Goal: Information Seeking & Learning: Learn about a topic

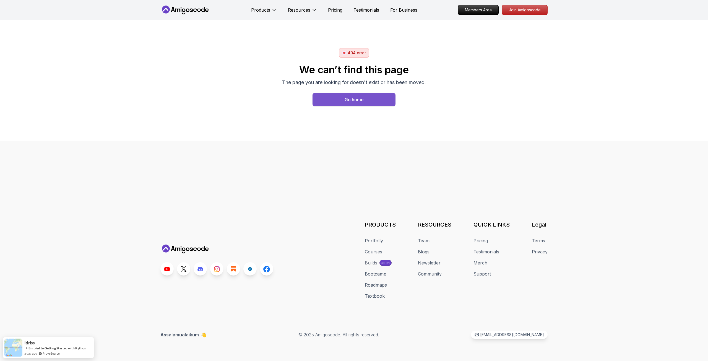
click at [365, 101] on button "Go home" at bounding box center [354, 99] width 83 height 13
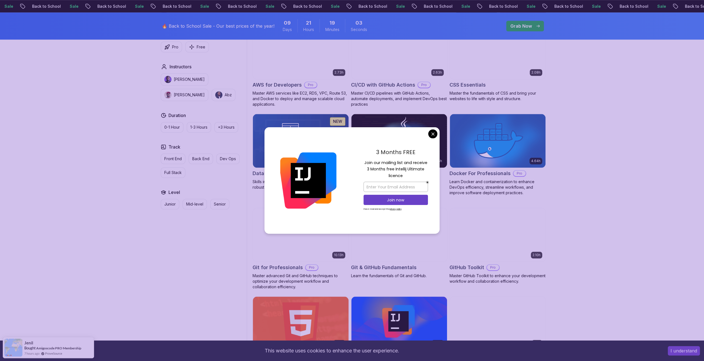
scroll to position [443, 0]
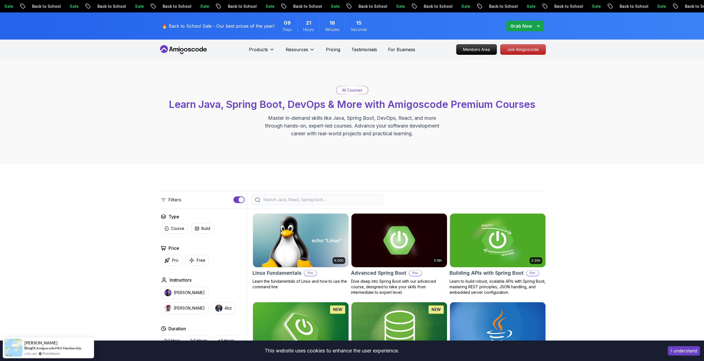
scroll to position [449, 0]
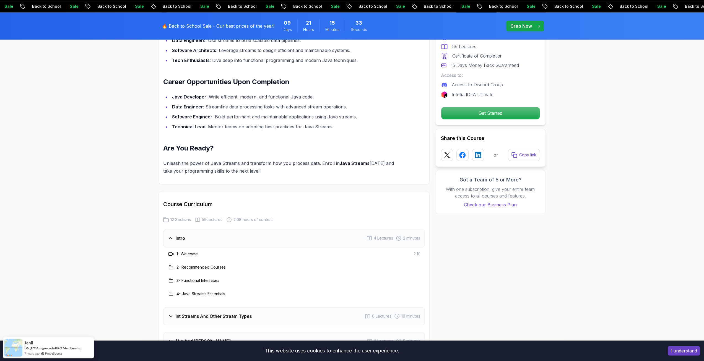
scroll to position [636, 0]
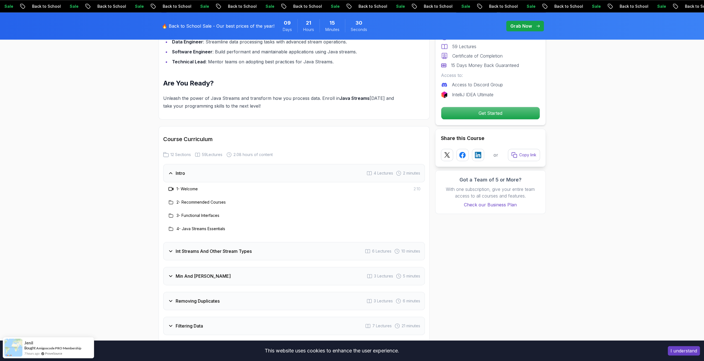
click at [183, 135] on h2 "Course Curriculum" at bounding box center [294, 139] width 262 height 8
click at [181, 170] on h3 "Intro" at bounding box center [180, 173] width 9 height 7
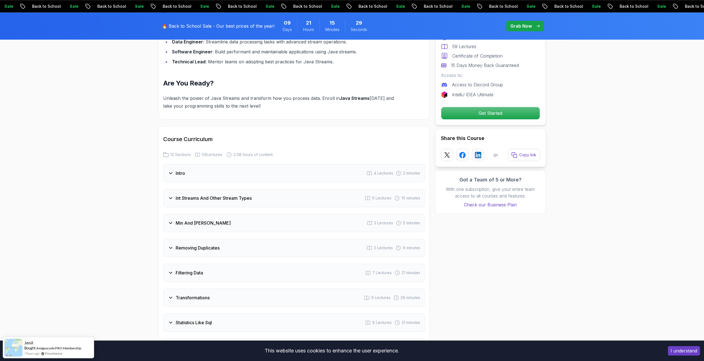
click at [181, 170] on h3 "Intro" at bounding box center [180, 173] width 9 height 7
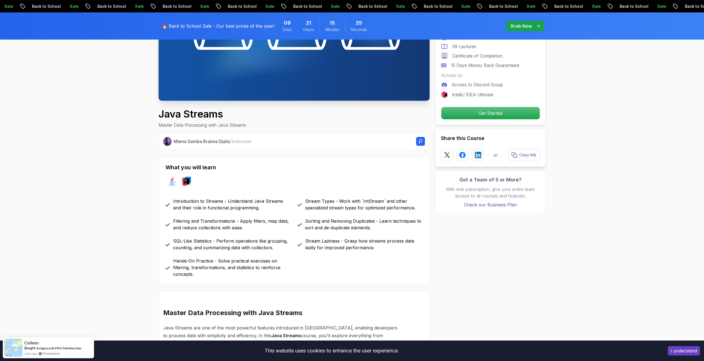
scroll to position [28, 0]
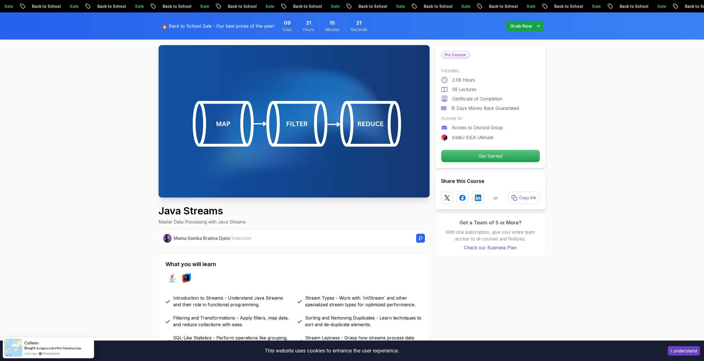
click at [252, 238] on span "Instructor" at bounding box center [242, 238] width 20 height 6
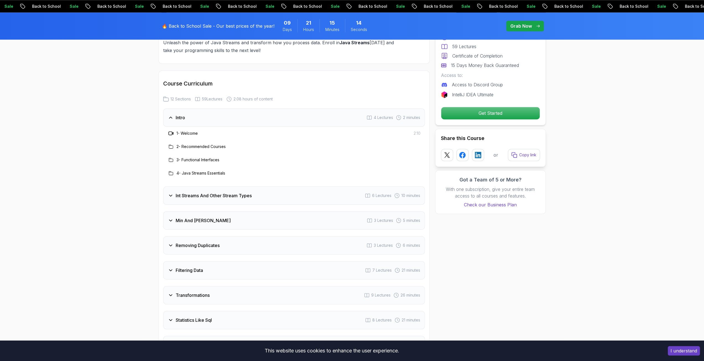
scroll to position [691, 0]
click at [210, 192] on h3 "Int Streams And Other Stream Types" at bounding box center [214, 195] width 76 height 7
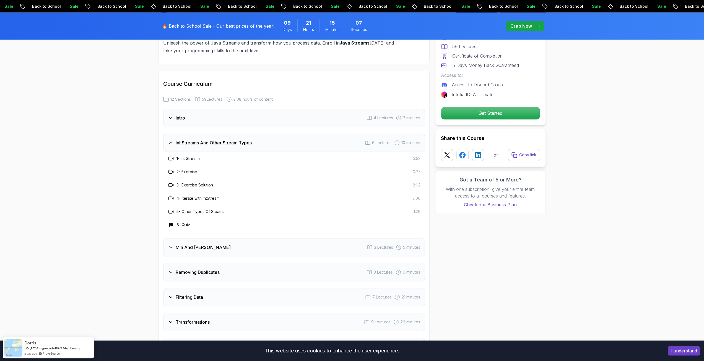
click at [202, 244] on h3 "Min And Max" at bounding box center [203, 247] width 55 height 7
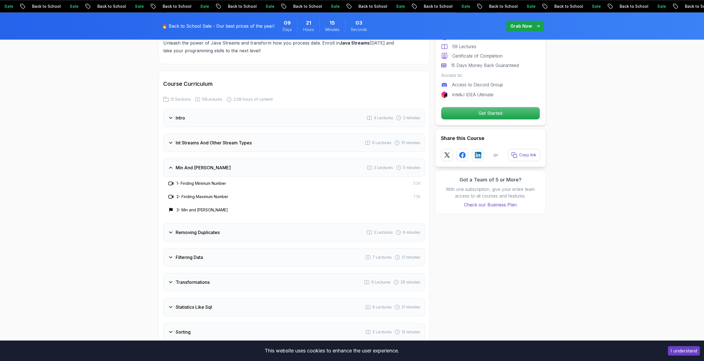
click at [207, 229] on h3 "Removing Duplicates" at bounding box center [198, 232] width 44 height 7
click at [200, 248] on div "Filtering Data 7 Lectures 21 minutes" at bounding box center [294, 257] width 262 height 18
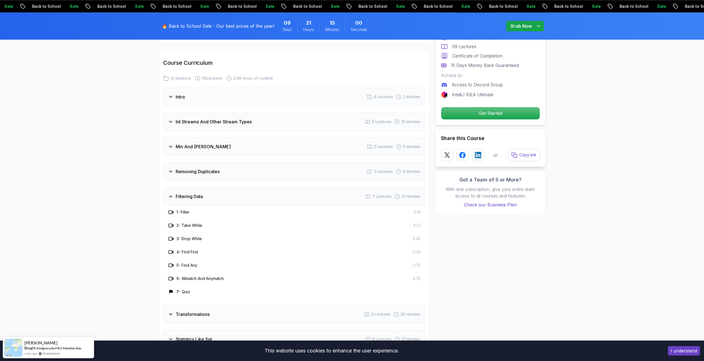
scroll to position [747, 0]
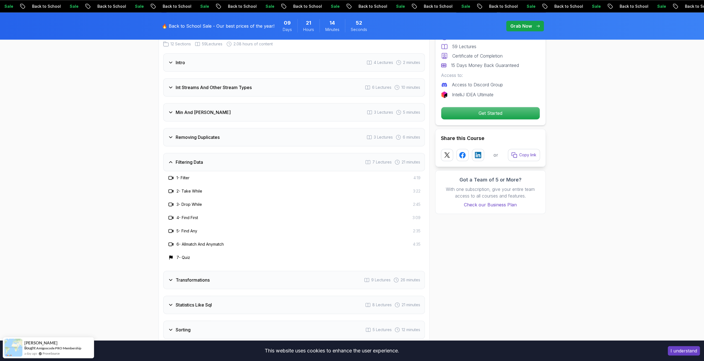
click at [191, 277] on h3 "Transformations" at bounding box center [193, 280] width 34 height 7
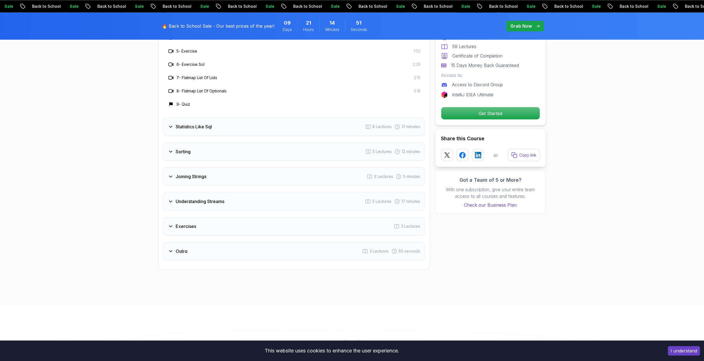
scroll to position [996, 0]
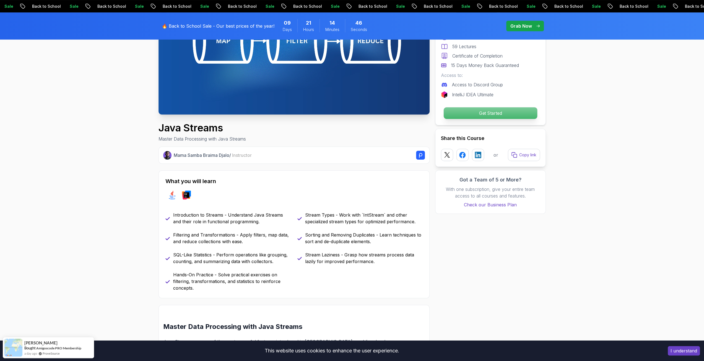
click at [489, 109] on p "Get Started" at bounding box center [489, 113] width 93 height 12
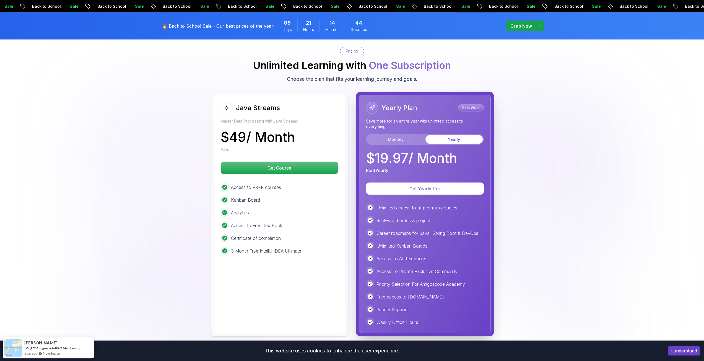
scroll to position [1245, 0]
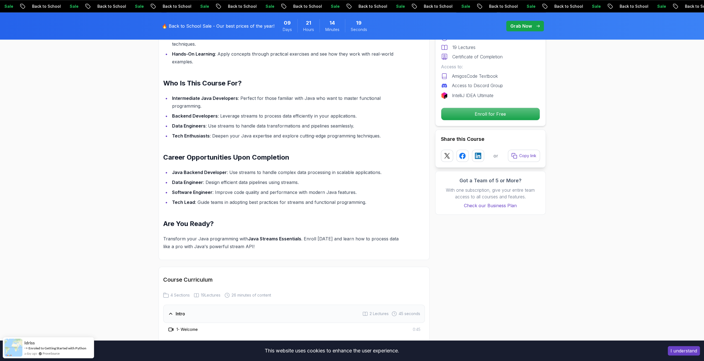
scroll to position [636, 0]
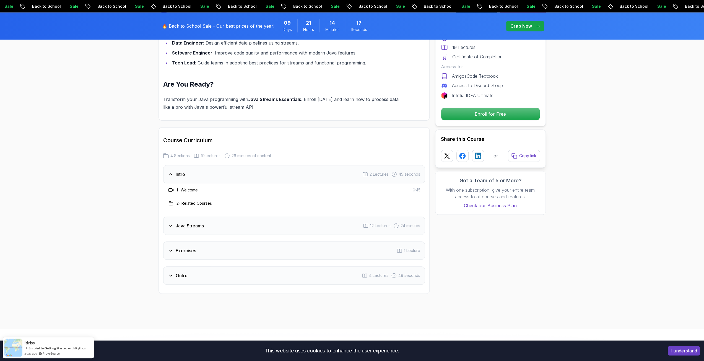
click at [191, 201] on h3 "2 - Related Courses" at bounding box center [193, 204] width 35 height 6
click at [191, 222] on h3 "Java Streams" at bounding box center [190, 225] width 28 height 7
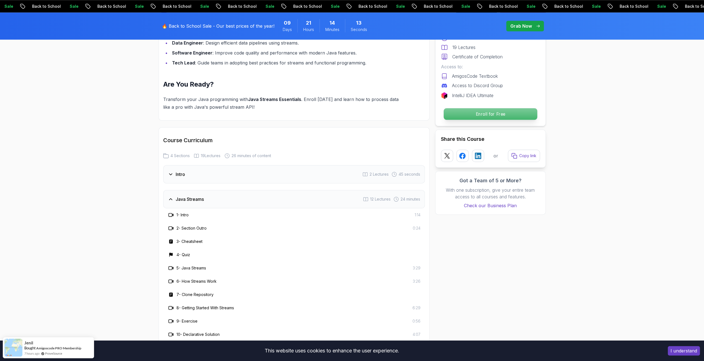
scroll to position [498, 0]
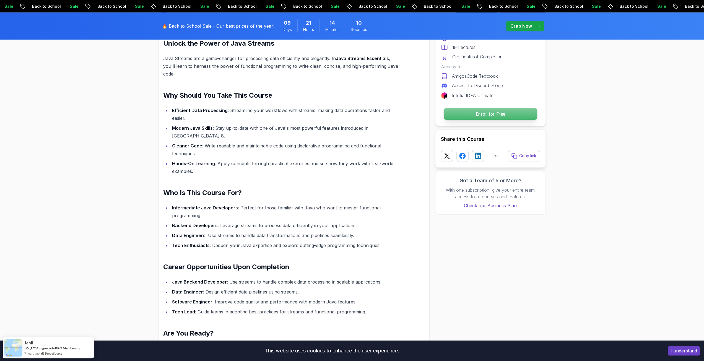
click at [472, 116] on p "Enroll for Free" at bounding box center [489, 114] width 93 height 12
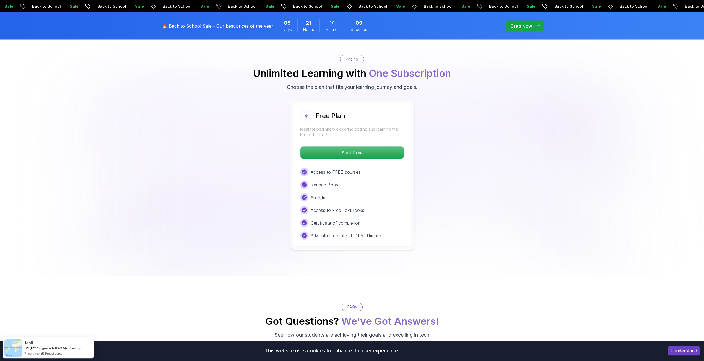
scroll to position [1082, 0]
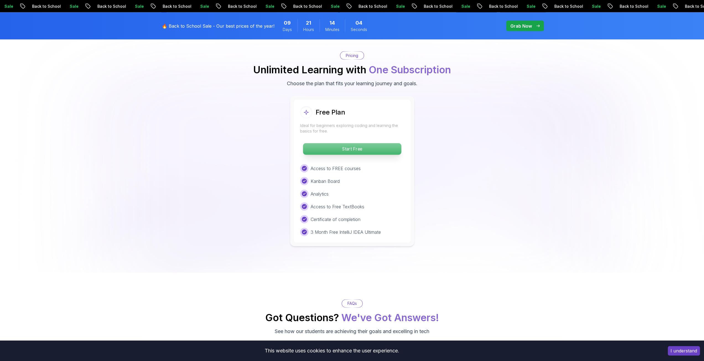
click at [365, 143] on p "Start Free" at bounding box center [352, 149] width 98 height 12
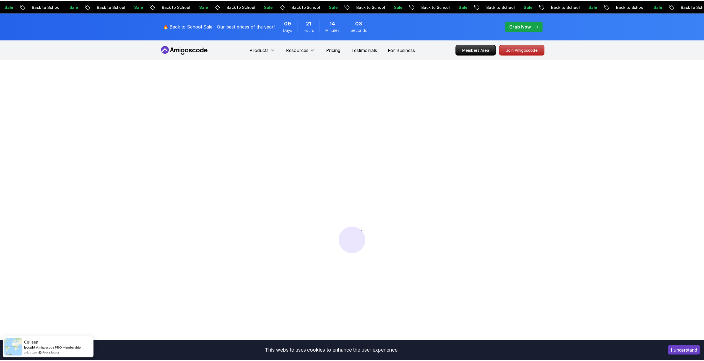
scroll to position [0, 0]
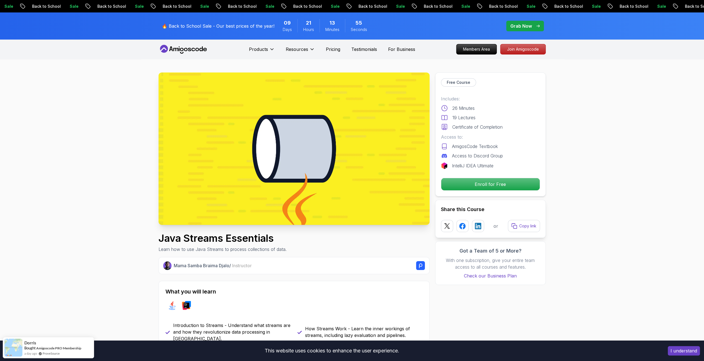
drag, startPoint x: 708, startPoint y: 1, endPoint x: 588, endPoint y: 231, distance: 259.4
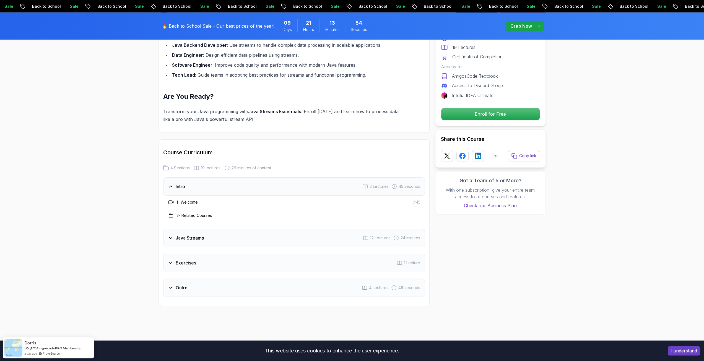
scroll to position [719, 0]
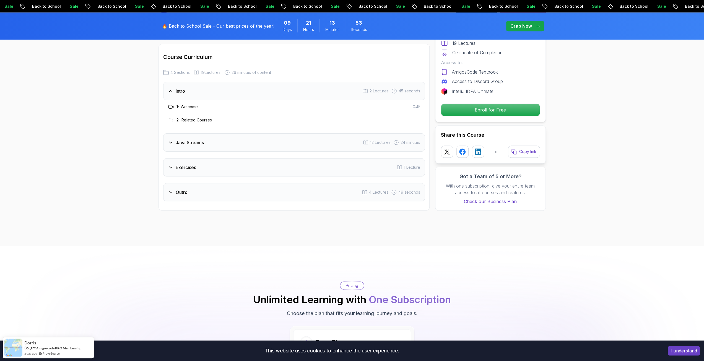
click at [196, 139] on h3 "Java Streams" at bounding box center [190, 142] width 28 height 7
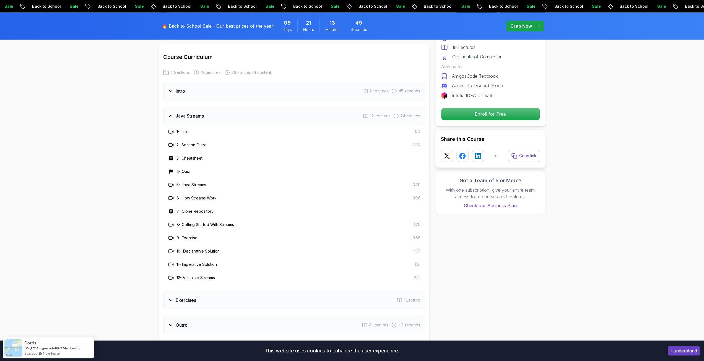
click at [183, 297] on h3 "Exercises" at bounding box center [186, 300] width 20 height 7
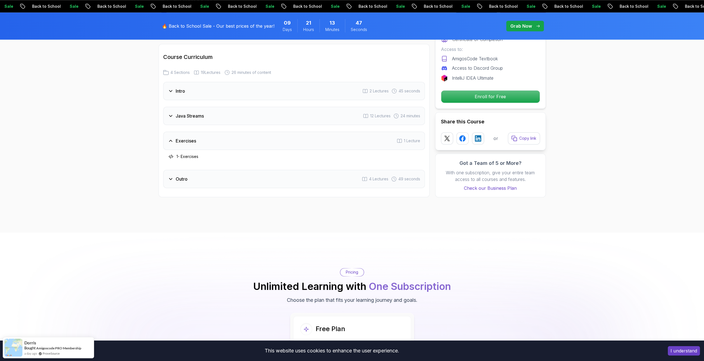
click at [190, 113] on h3 "Java Streams" at bounding box center [190, 116] width 28 height 7
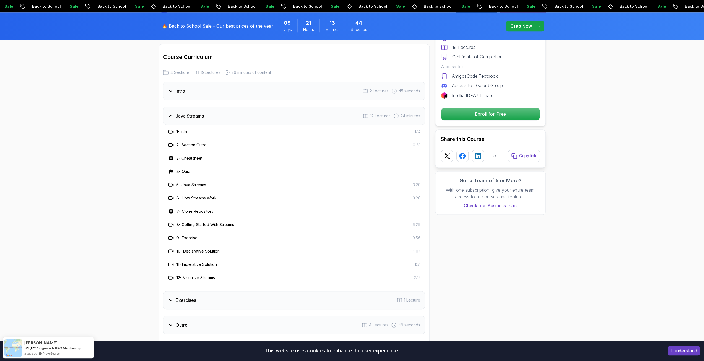
click at [182, 317] on div "Outro 4 Lectures 49 seconds" at bounding box center [294, 325] width 262 height 18
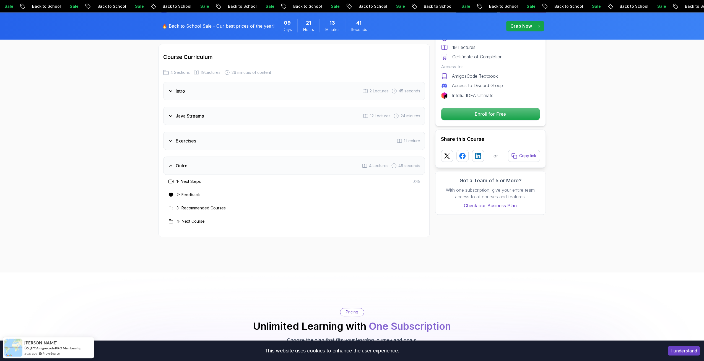
click at [188, 137] on h3 "Exercises" at bounding box center [186, 140] width 20 height 7
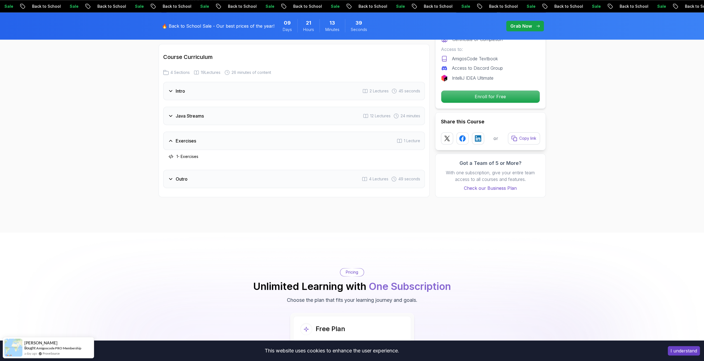
click at [188, 113] on h3 "Java Streams" at bounding box center [190, 116] width 28 height 7
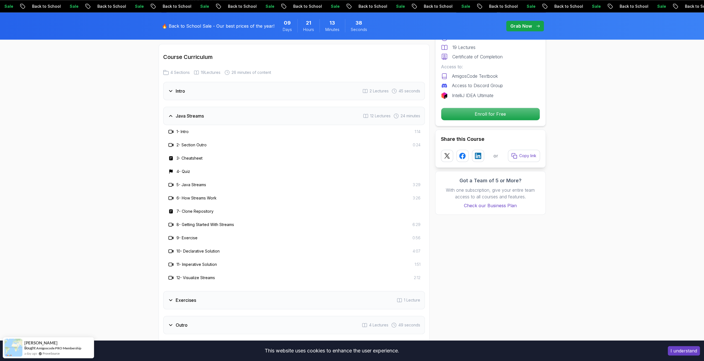
click at [186, 82] on div "Intro 2 Lectures 45 seconds" at bounding box center [294, 91] width 262 height 18
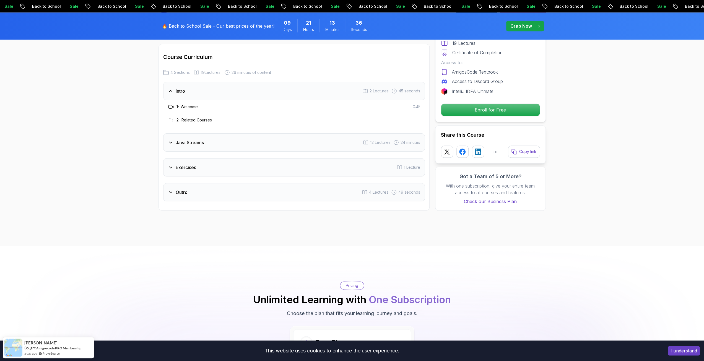
click at [186, 82] on div "Intro 2 Lectures 45 seconds" at bounding box center [294, 91] width 262 height 18
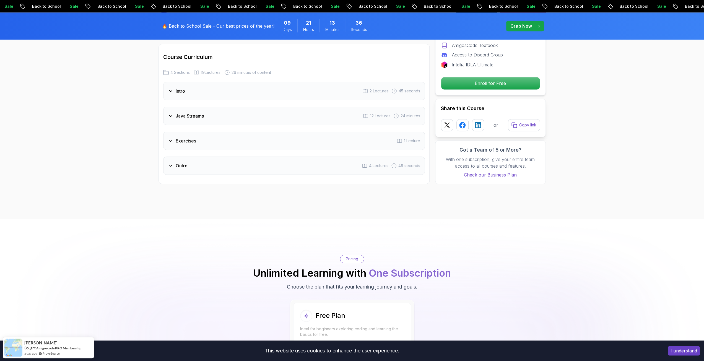
click at [186, 113] on h3 "Java Streams" at bounding box center [190, 116] width 28 height 7
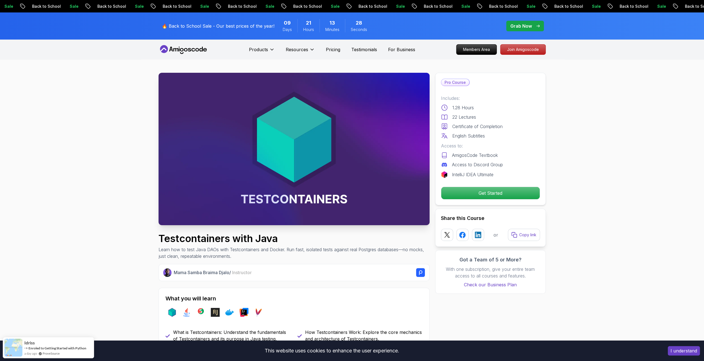
click at [476, 195] on p "Get Started" at bounding box center [489, 193] width 93 height 12
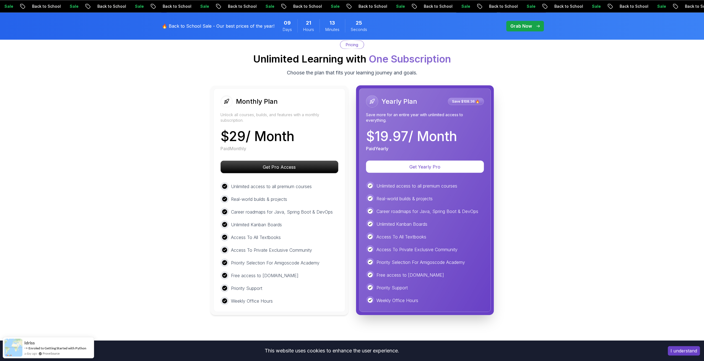
scroll to position [1021, 0]
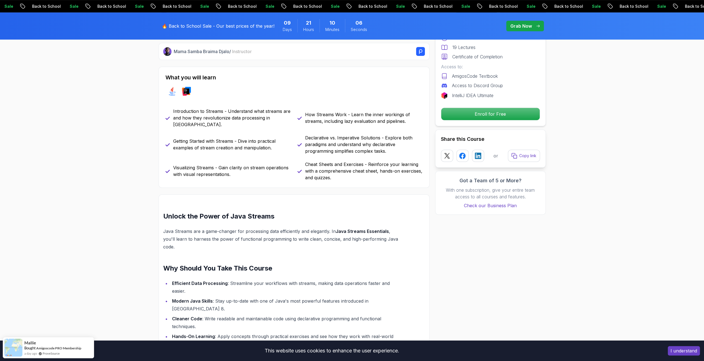
scroll to position [421, 0]
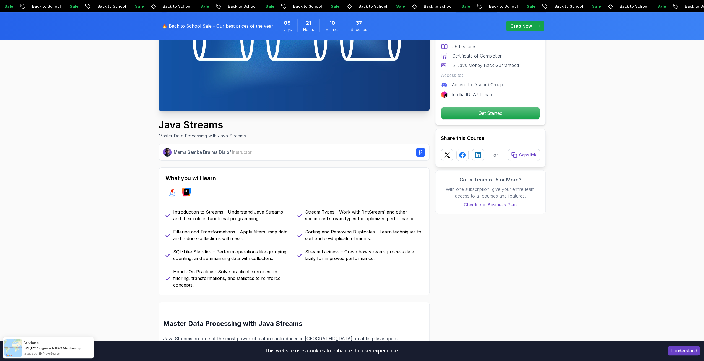
scroll to position [55, 0]
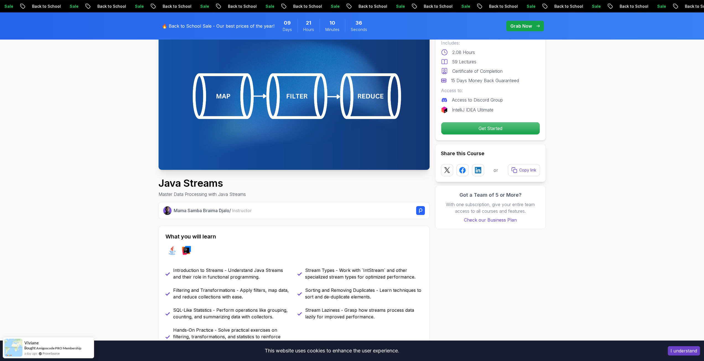
drag, startPoint x: 215, startPoint y: 211, endPoint x: 218, endPoint y: 210, distance: 3.6
click at [215, 211] on p "Mama Samba Braima Djalo / Instructor" at bounding box center [213, 210] width 78 height 7
click at [225, 193] on p "Master Data Processing with Java Streams" at bounding box center [201, 194] width 87 height 7
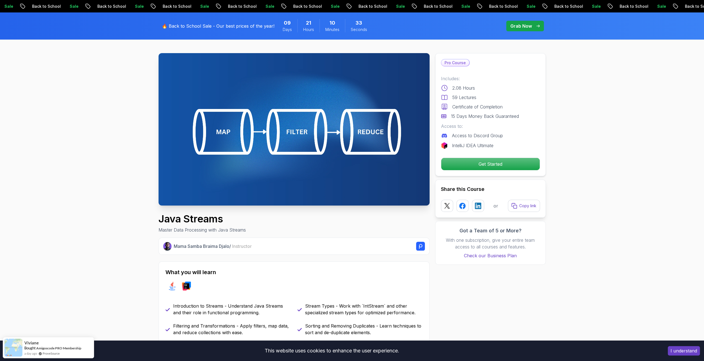
scroll to position [0, 0]
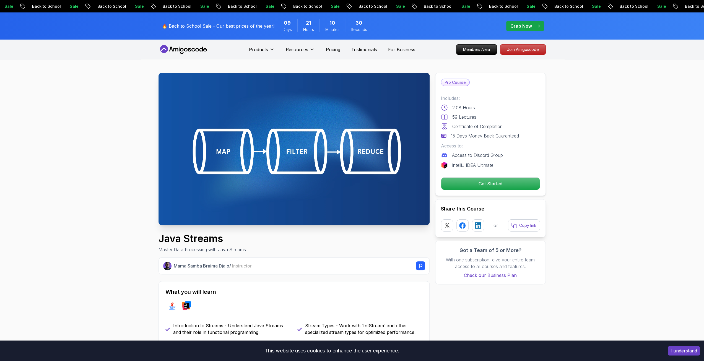
click at [455, 154] on p "Access to Discord Group" at bounding box center [477, 155] width 51 height 7
click at [456, 161] on div "Includes: 2.08 Hours 59 Lectures Certificate of Completion 15 Days Money Back G…" at bounding box center [490, 132] width 99 height 74
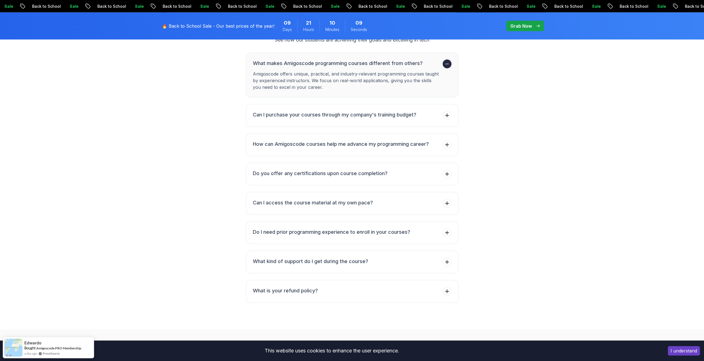
scroll to position [1659, 0]
